Goal: Task Accomplishment & Management: Use online tool/utility

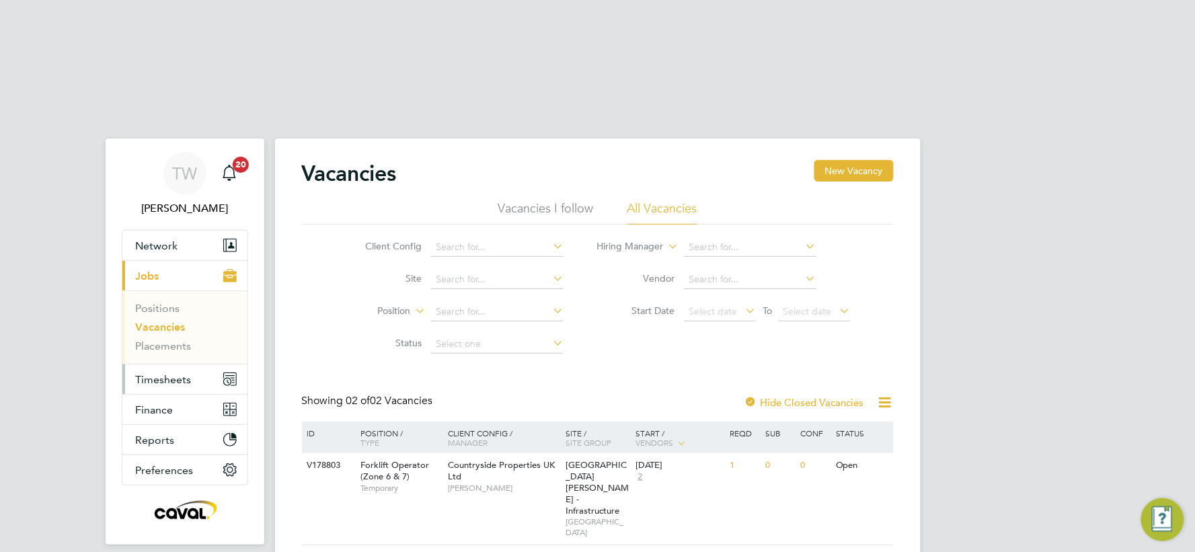
click at [174, 373] on span "Timesheets" at bounding box center [164, 379] width 56 height 13
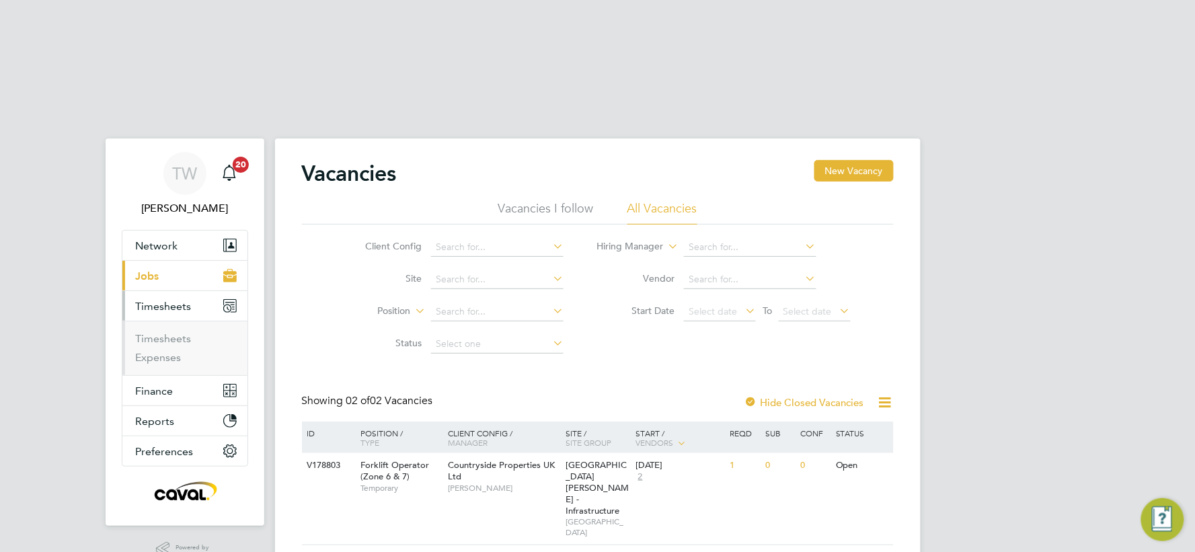
click at [196, 332] on li "Timesheets" at bounding box center [186, 341] width 101 height 19
click at [163, 332] on link "Timesheets" at bounding box center [164, 338] width 56 height 13
